Goal: Obtain resource: Obtain resource

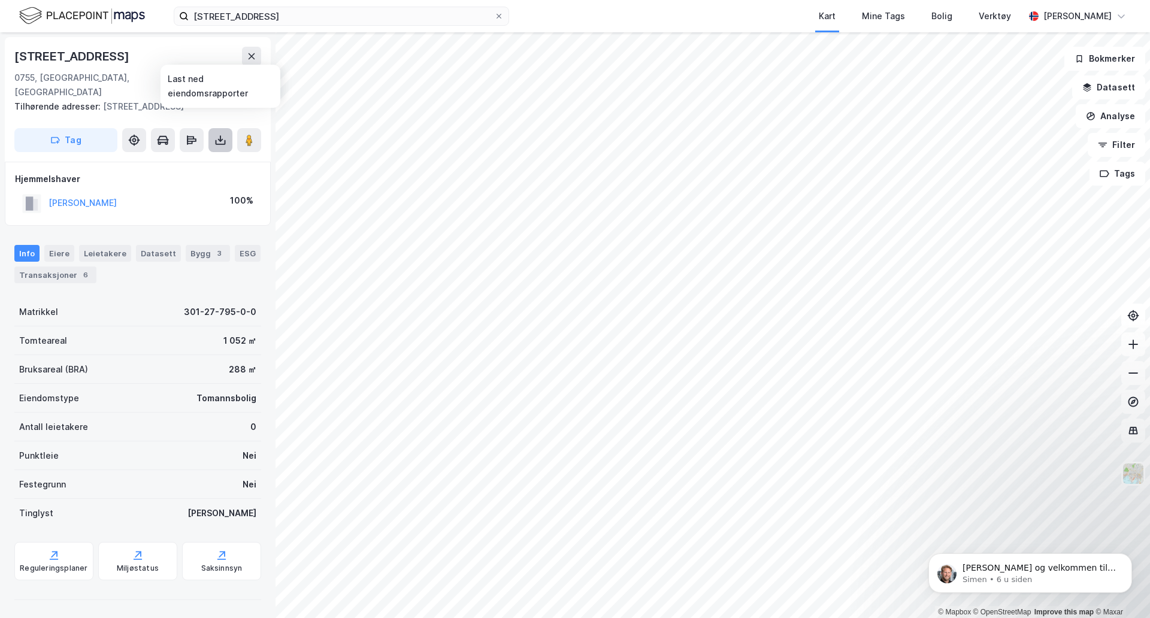
click at [213, 128] on button at bounding box center [221, 140] width 24 height 24
click at [202, 155] on div "Last ned grunnbok" at bounding box center [169, 164] width 128 height 19
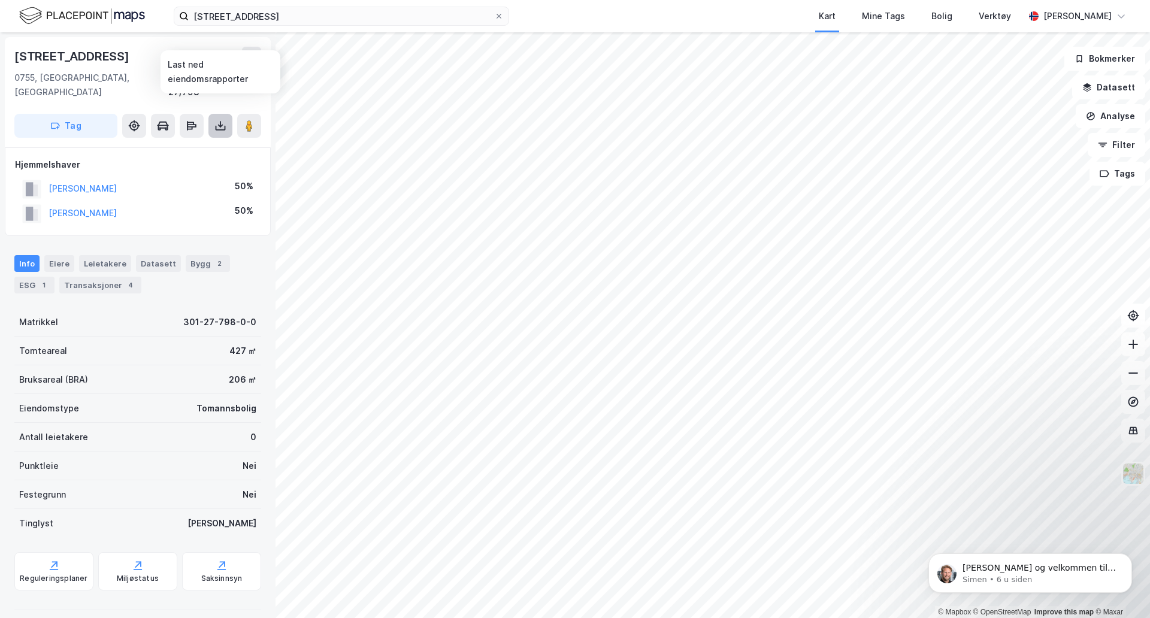
click at [219, 120] on icon at bounding box center [221, 126] width 12 height 12
click at [208, 140] on div "Last ned grunnbok" at bounding box center [169, 149] width 128 height 19
drag, startPoint x: 223, startPoint y: 119, endPoint x: 223, endPoint y: 134, distance: 15.6
click at [222, 128] on div "[STREET_ADDRESS], 12/699 Tag" at bounding box center [138, 92] width 266 height 110
click at [221, 125] on div "[STREET_ADDRESS], 12/699 Tag" at bounding box center [138, 92] width 266 height 110
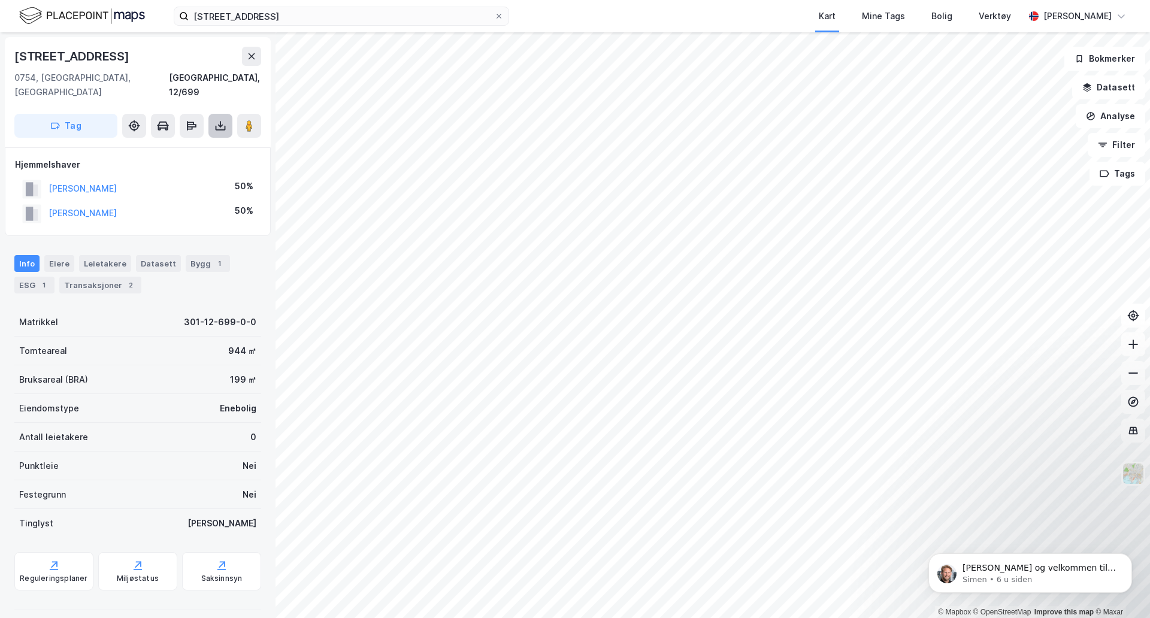
click at [218, 126] on icon at bounding box center [221, 128] width 10 height 5
click at [211, 140] on div "Last ned grunnbok" at bounding box center [169, 149] width 128 height 19
